Goal: Task Accomplishment & Management: Complete application form

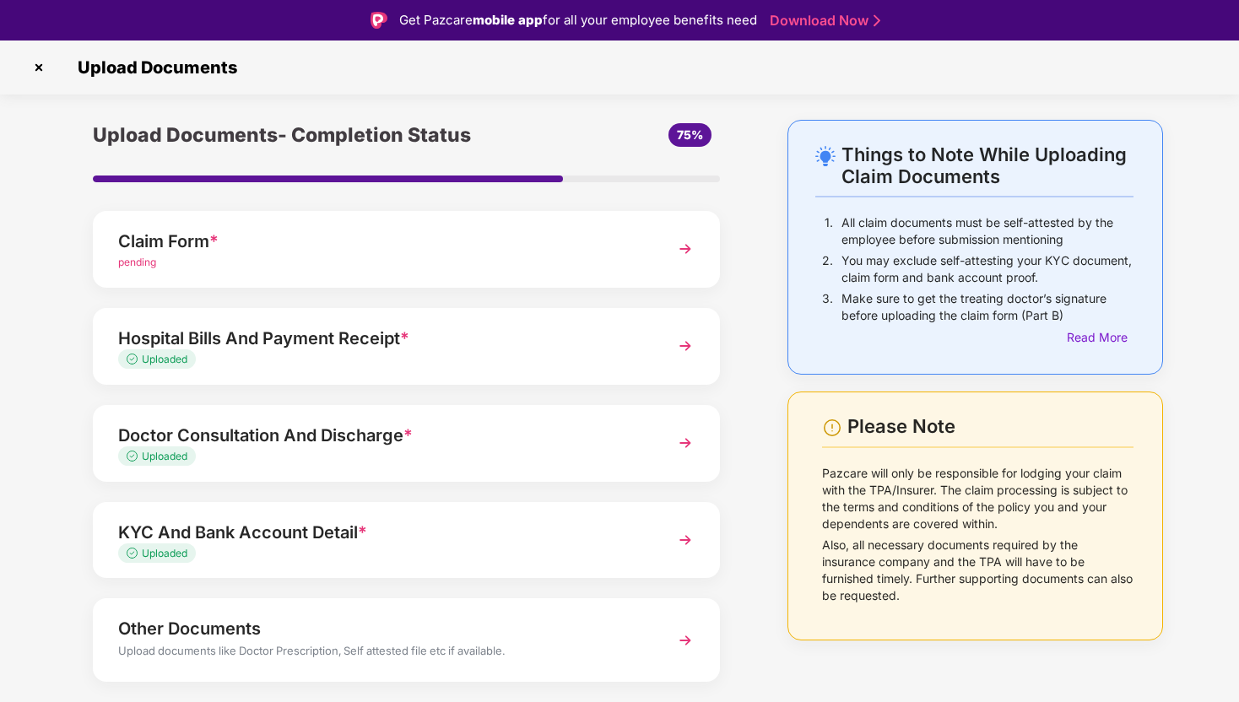
scroll to position [44, 0]
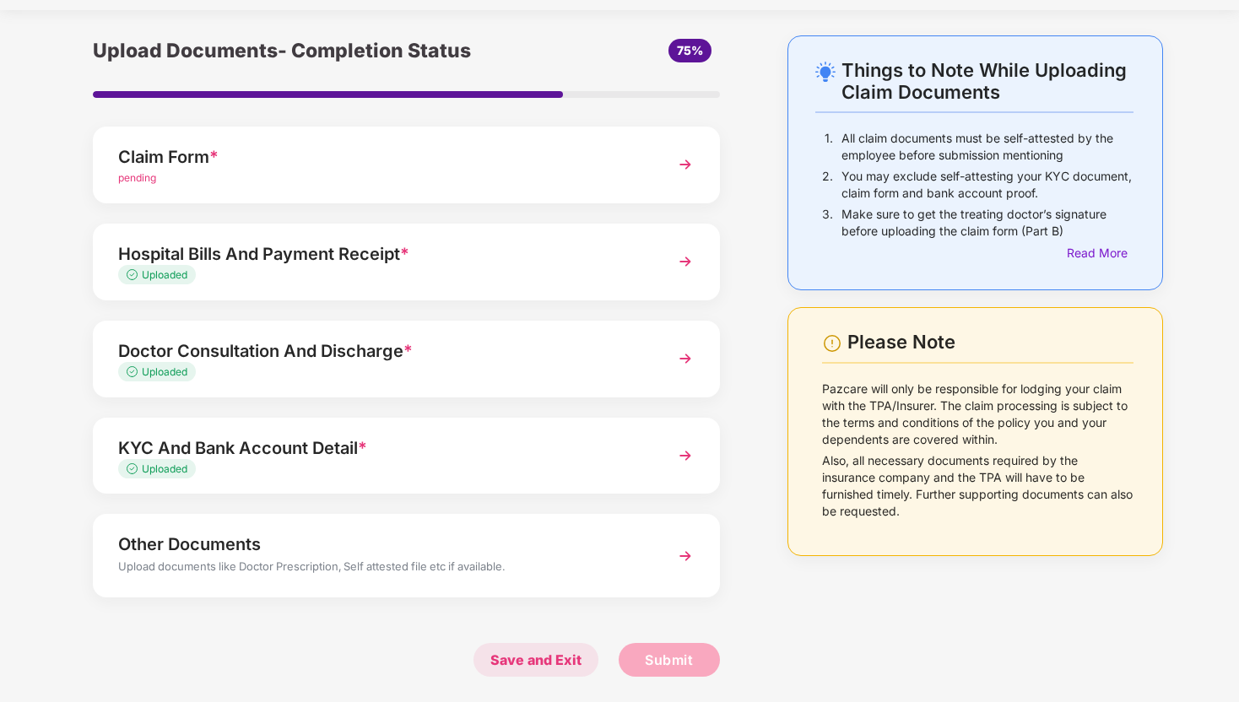
click at [552, 648] on span "Save and Exit" at bounding box center [536, 660] width 125 height 34
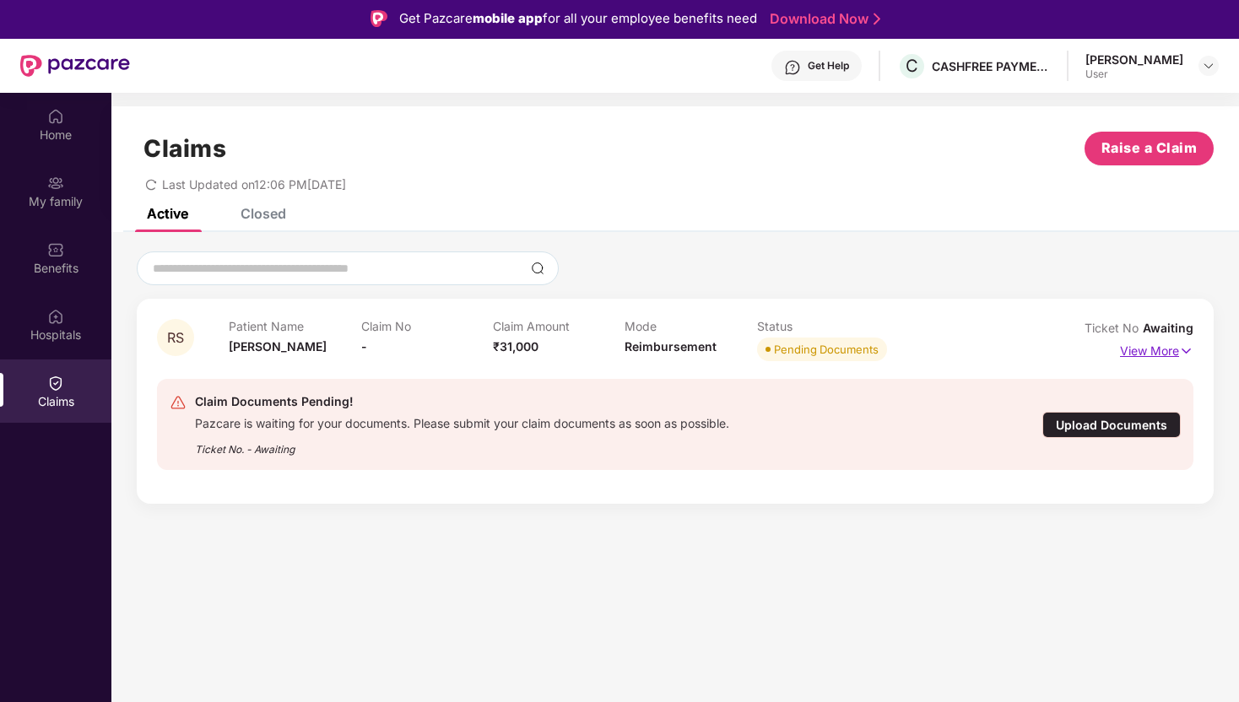
click at [1153, 345] on p "View More" at bounding box center [1156, 349] width 73 height 23
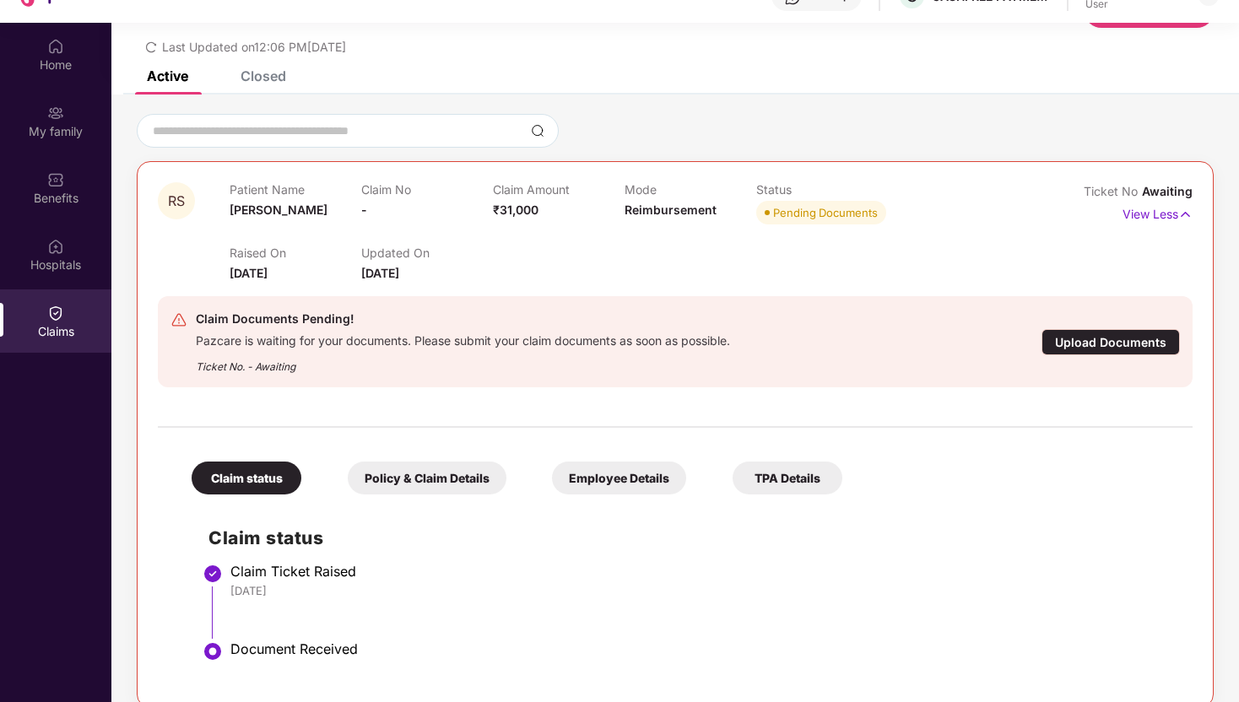
scroll to position [95, 0]
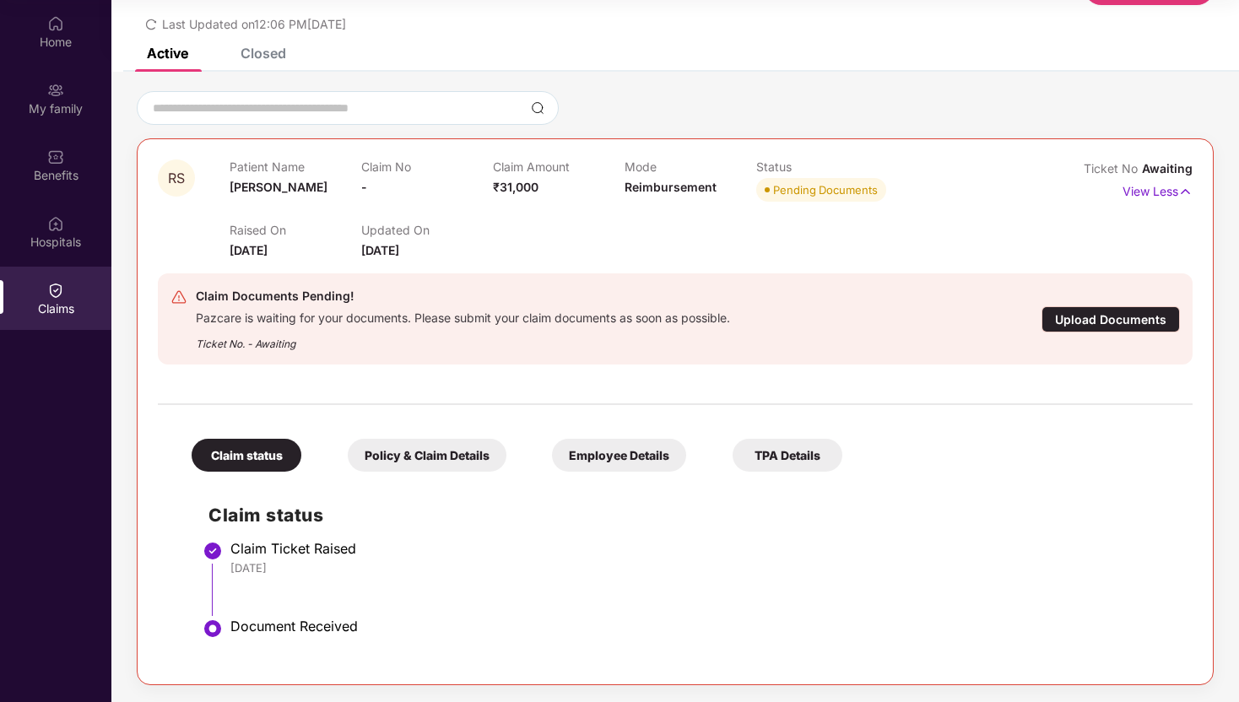
click at [1082, 322] on div "Upload Documents" at bounding box center [1111, 319] width 138 height 26
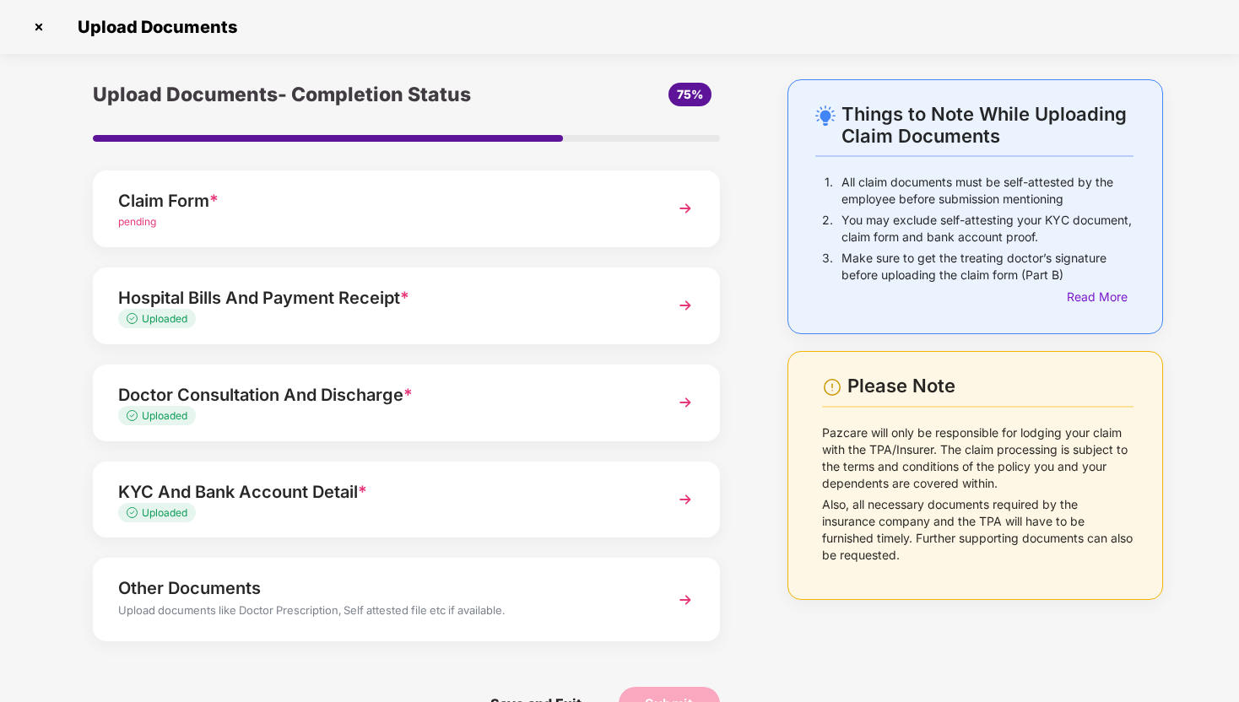
click at [448, 198] on div "Claim Form *" at bounding box center [382, 200] width 528 height 27
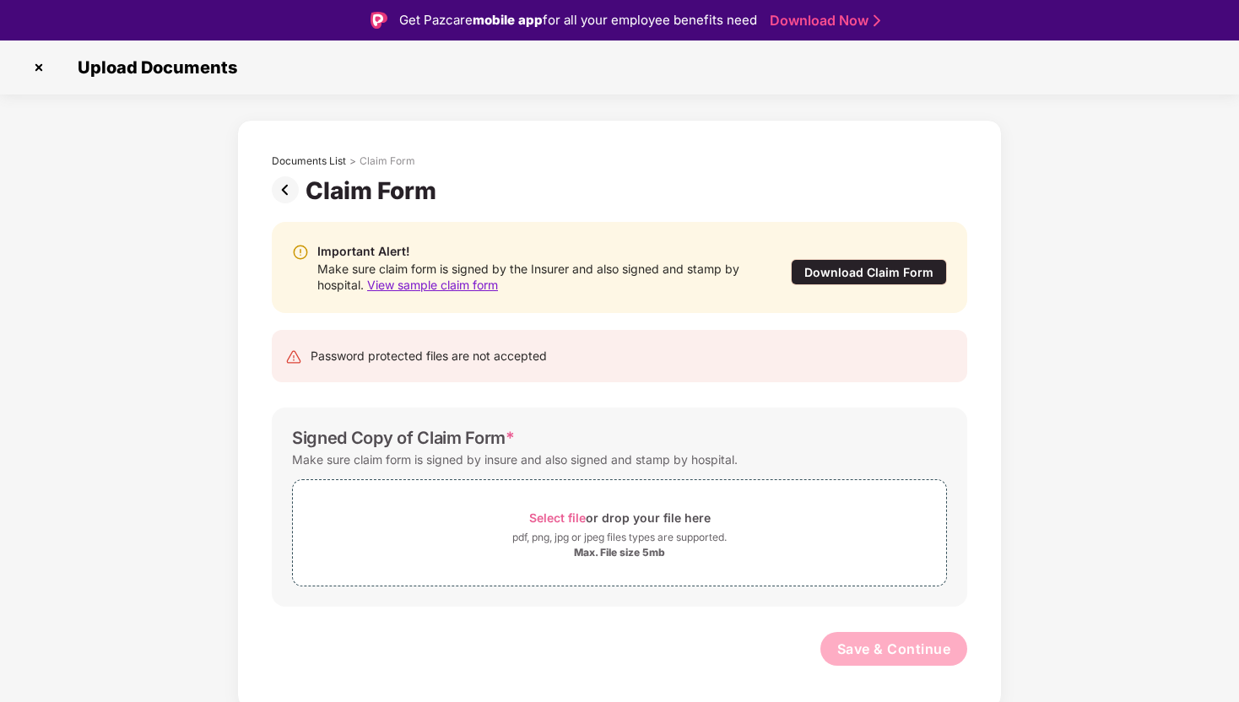
scroll to position [41, 0]
